Goal: Task Accomplishment & Management: Manage account settings

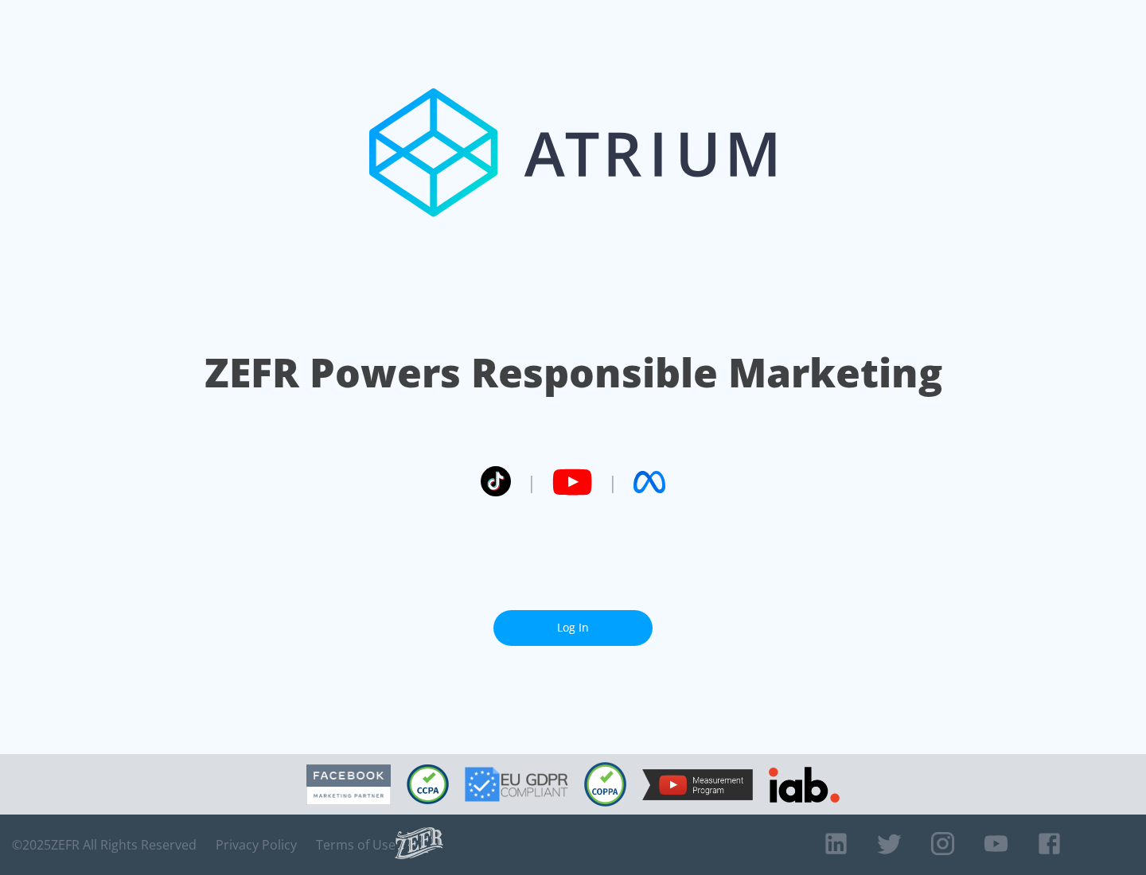
click at [573, 628] on link "Log In" at bounding box center [572, 628] width 159 height 36
